Goal: Information Seeking & Learning: Find specific fact

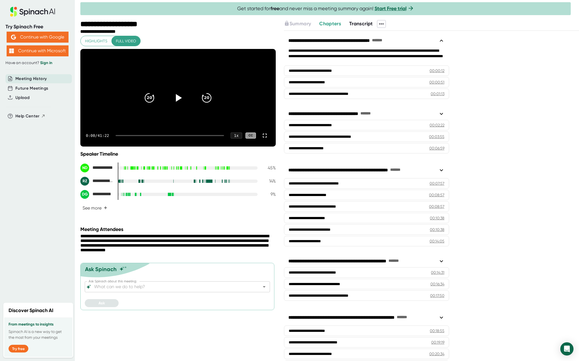
click at [383, 25] on icon at bounding box center [381, 24] width 7 height 7
click at [441, 41] on div at bounding box center [289, 180] width 579 height 361
click at [441, 41] on icon at bounding box center [441, 40] width 7 height 7
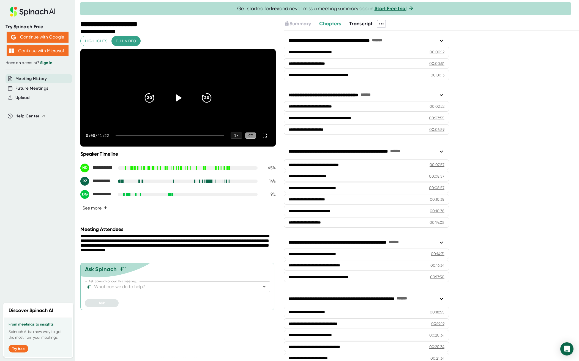
click at [441, 41] on icon at bounding box center [441, 41] width 3 height 2
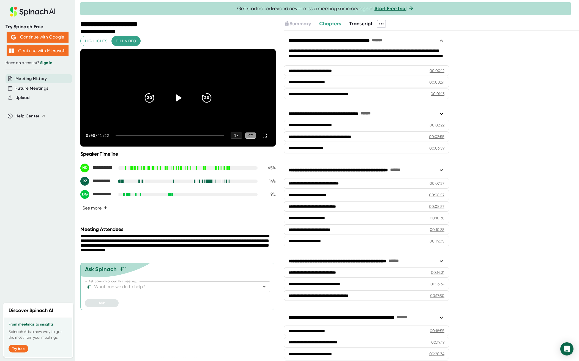
click at [460, 52] on div "**********" at bounding box center [431, 196] width 295 height 330
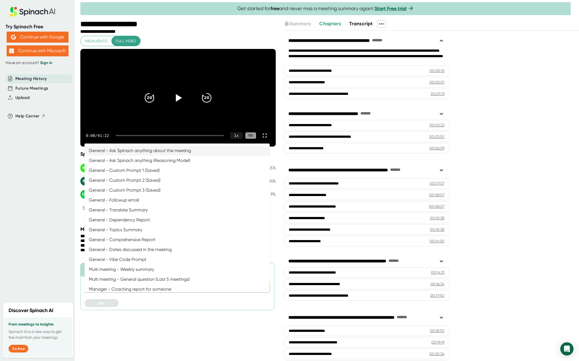
click at [137, 291] on input "Ask Spinach about this meeting:" at bounding box center [172, 287] width 159 height 8
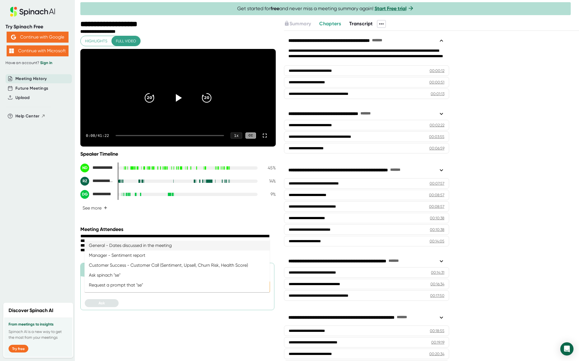
type input "s"
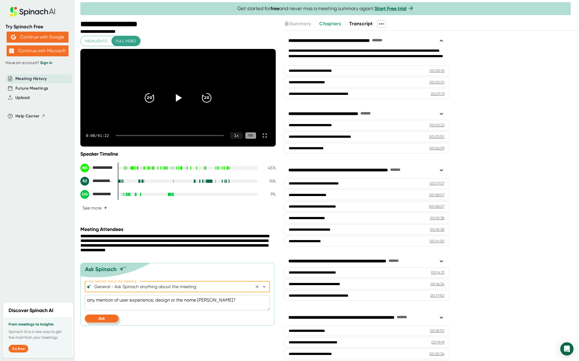
type input "General - Ask Spinach anything about the meeting"
click at [101, 321] on span "Ask" at bounding box center [102, 319] width 6 height 5
type textarea "x"
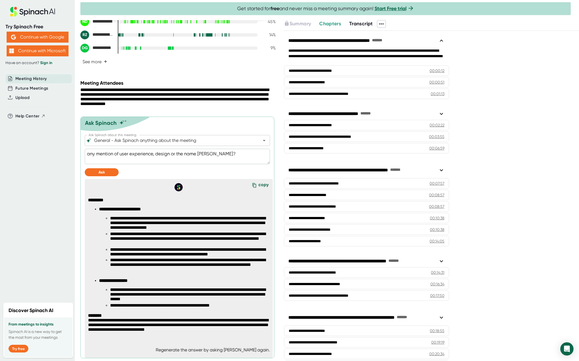
scroll to position [159, 0]
drag, startPoint x: 198, startPoint y: 154, endPoint x: 121, endPoint y: 153, distance: 77.4
click at [121, 153] on textarea "any mention of user experience, design or the name [PERSON_NAME]?" at bounding box center [177, 156] width 185 height 15
type textarea "any mention of [PERSON_NAME]?"
type textarea "x"
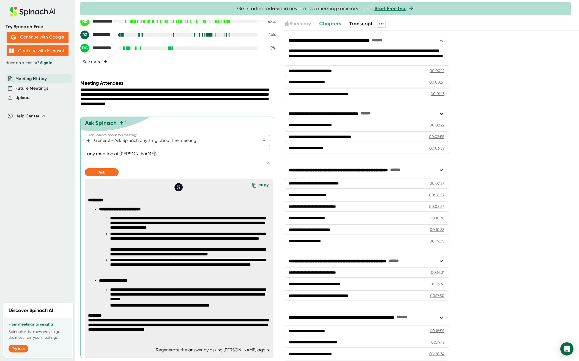
click at [133, 153] on textarea "any mention of [PERSON_NAME]?" at bounding box center [177, 156] width 185 height 15
type textarea "any mention of [PERSON_NAME] ?"
type textarea "x"
type textarea "any mention of [PERSON_NAME]?"
type textarea "x"
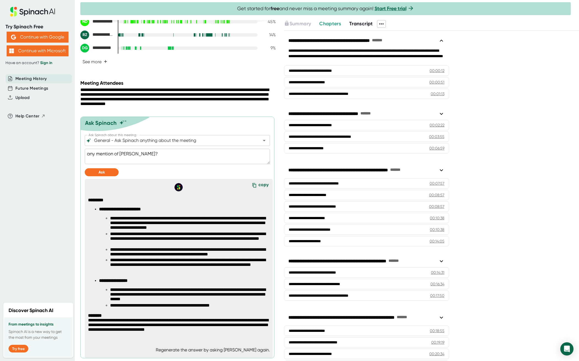
type textarea "any mention of [PERSON_NAME]?"
type textarea "x"
type textarea "any mention of [PERSON_NAME]?"
type textarea "x"
type textarea "any mention of [PERSON_NAME]?"
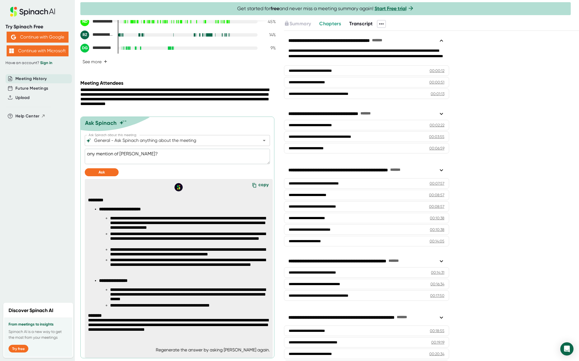
type textarea "x"
type textarea "any mention of [PERSON_NAME]?"
type textarea "x"
type textarea "any mention of [PERSON_NAME]?"
type textarea "x"
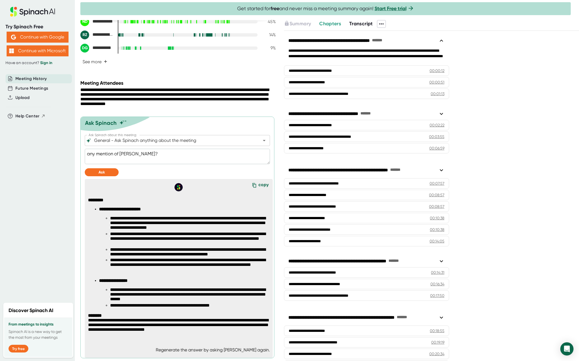
type textarea "any mention of [PERSON_NAME]?"
type textarea "x"
type textarea "any mention of [PERSON_NAME]?"
type textarea "x"
type textarea "any mention of [PERSON_NAME]?"
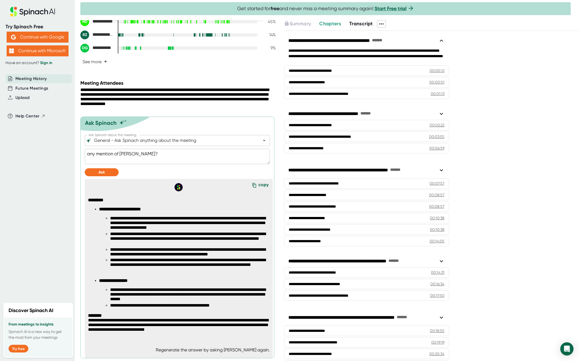
type textarea "x"
type textarea "any mention of [PERSON_NAME]?"
click at [101, 173] on span "Ask" at bounding box center [102, 172] width 6 height 5
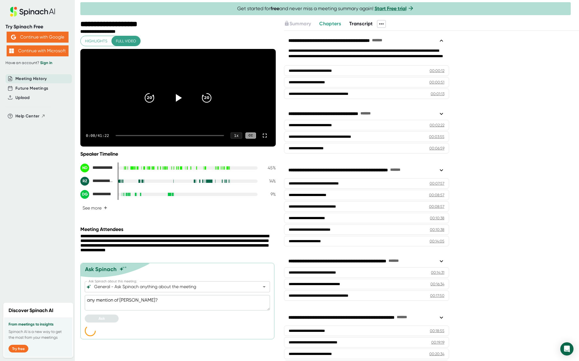
scroll to position [0, 0]
type textarea "x"
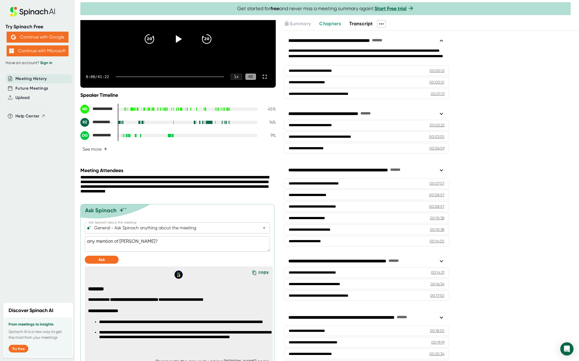
scroll to position [83, 0]
